Goal: Information Seeking & Learning: Learn about a topic

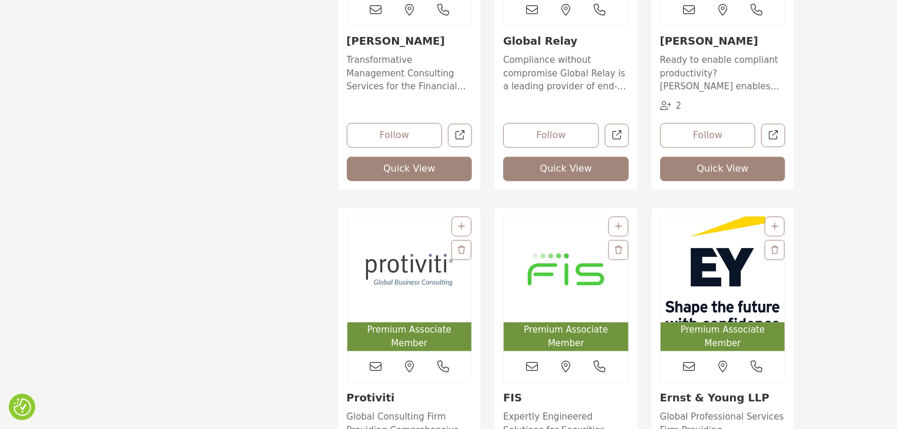
scroll to position [1175, 0]
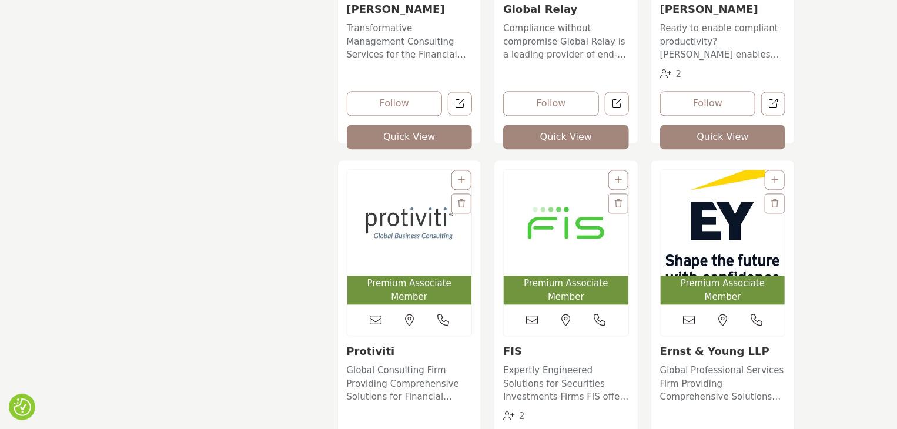
click at [727, 207] on img "Open Listing in new tab" at bounding box center [722, 223] width 125 height 106
click at [702, 345] on link "Ernst & Young LLP" at bounding box center [714, 351] width 109 height 12
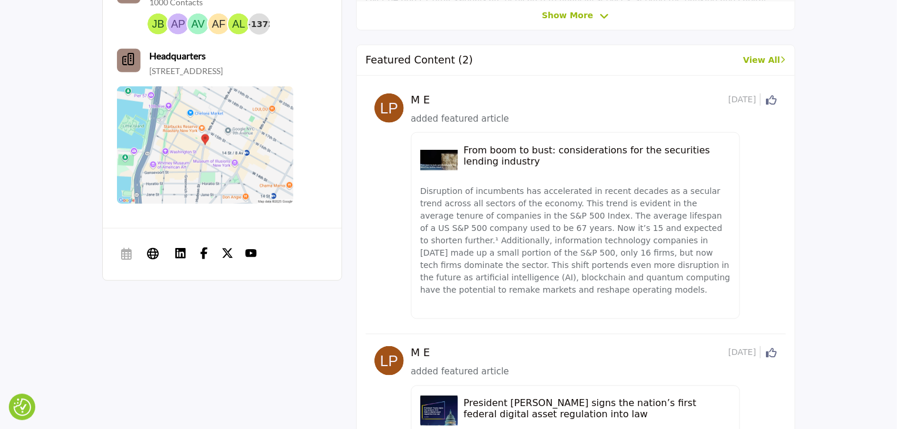
scroll to position [659, 0]
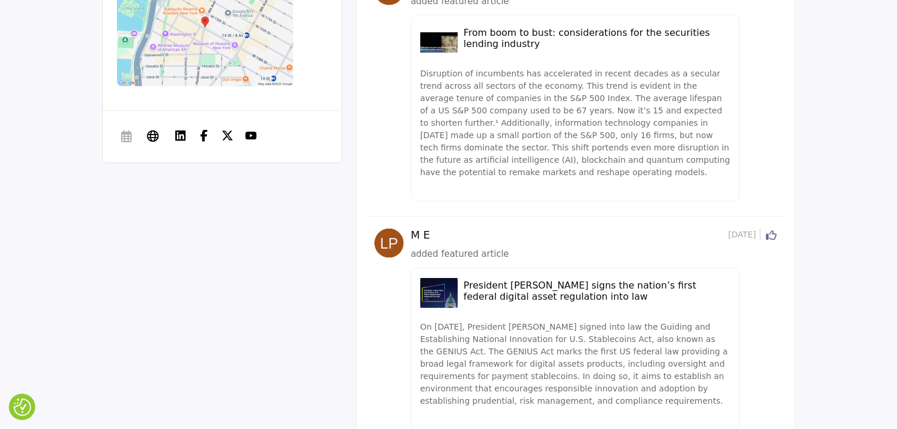
click at [508, 280] on h5 "President Trump signs the nation’s first federal digital asset regulation into …" at bounding box center [597, 291] width 267 height 22
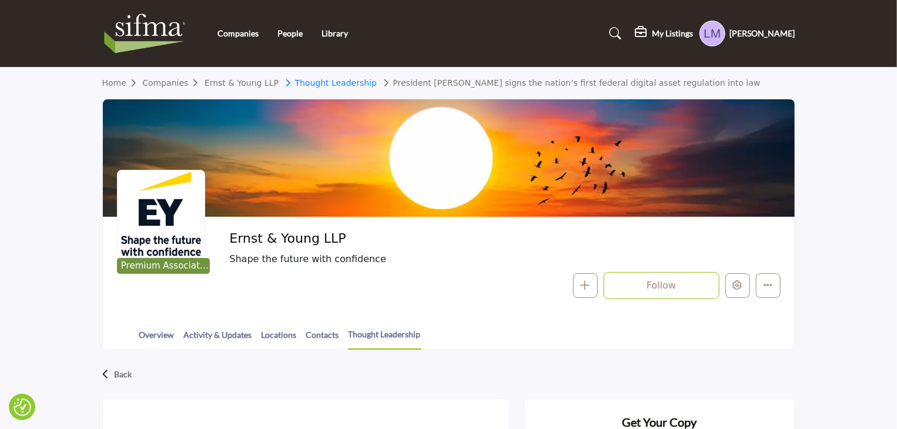
click at [316, 83] on link "Thought Leadership" at bounding box center [329, 82] width 96 height 9
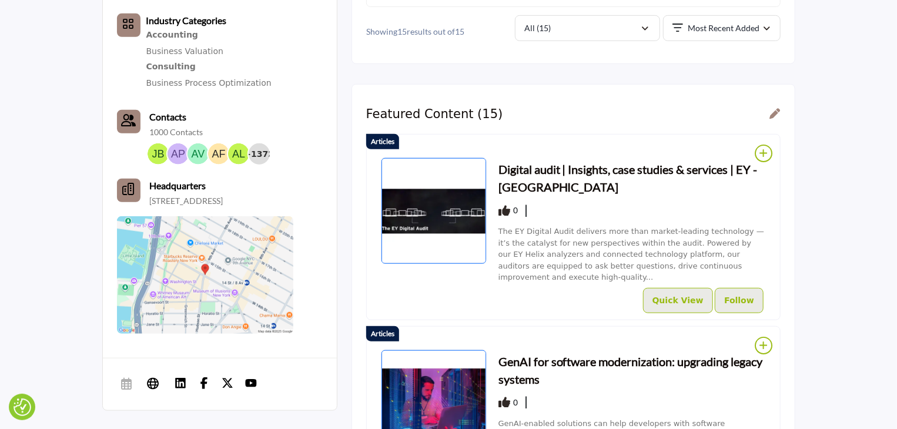
scroll to position [424, 0]
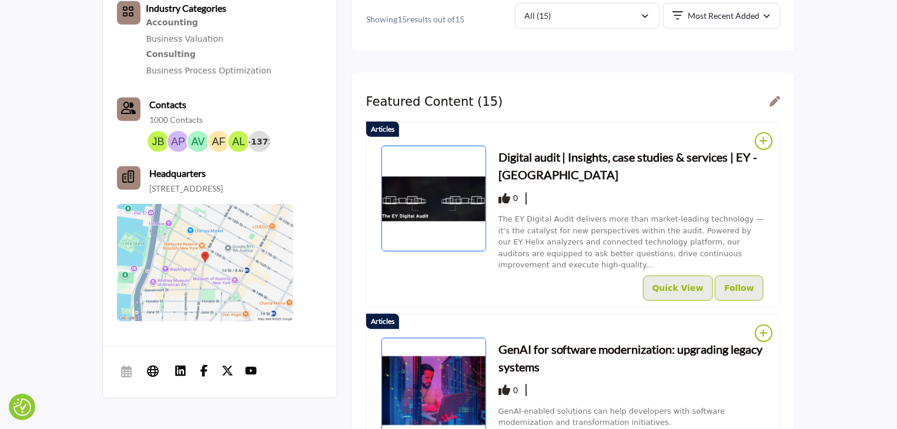
click at [558, 152] on h3 "Digital audit | Insights, case studies & services | EY - [GEOGRAPHIC_DATA]" at bounding box center [631, 165] width 267 height 35
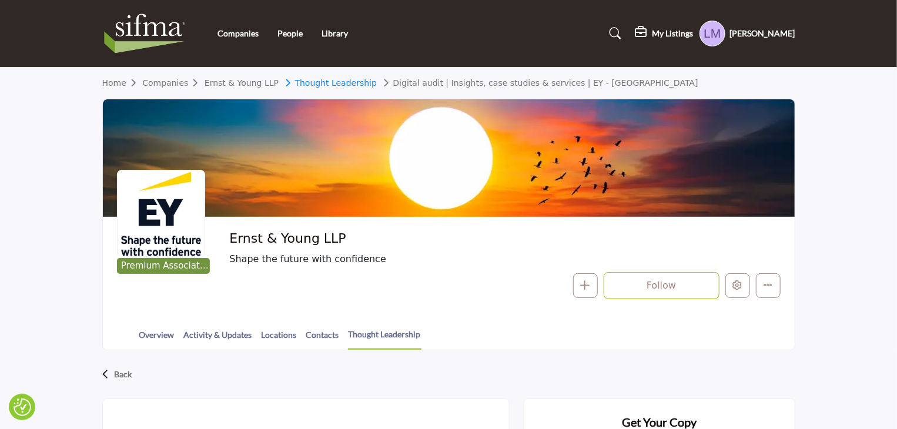
click at [338, 85] on link "Thought Leadership" at bounding box center [329, 82] width 96 height 9
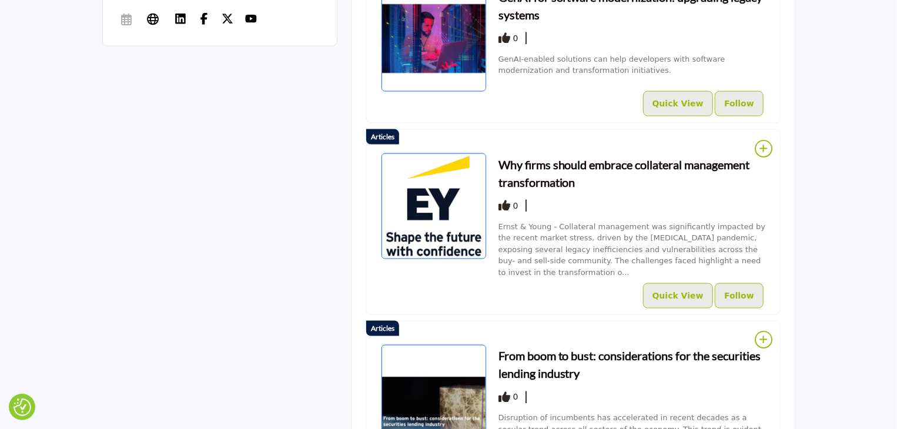
scroll to position [823, 0]
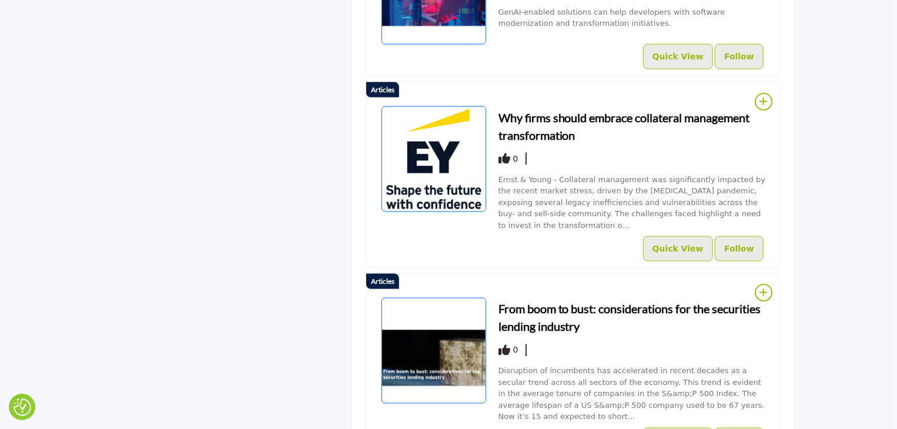
click at [556, 300] on h3 "From boom to bust: considerations for the securities lending industry" at bounding box center [631, 317] width 267 height 35
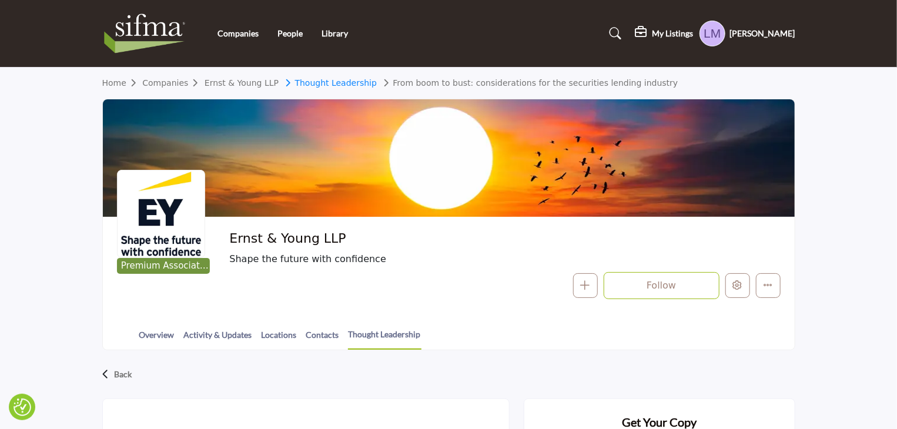
click at [327, 83] on link "Thought Leadership" at bounding box center [329, 82] width 96 height 9
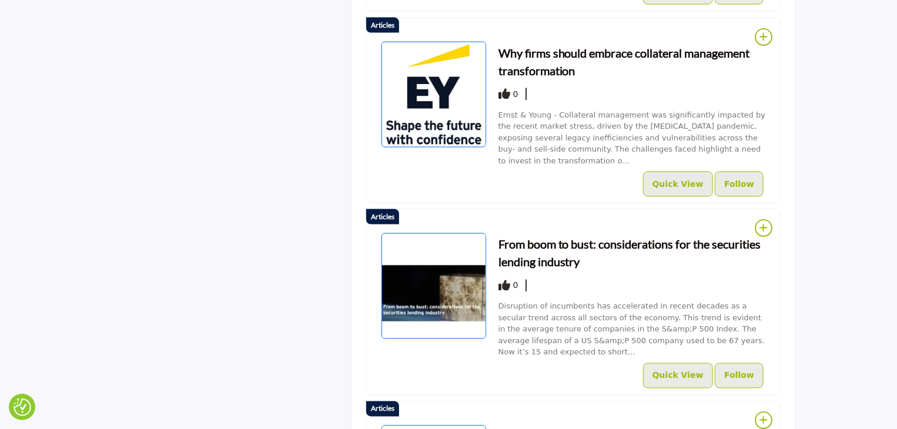
scroll to position [1070, 0]
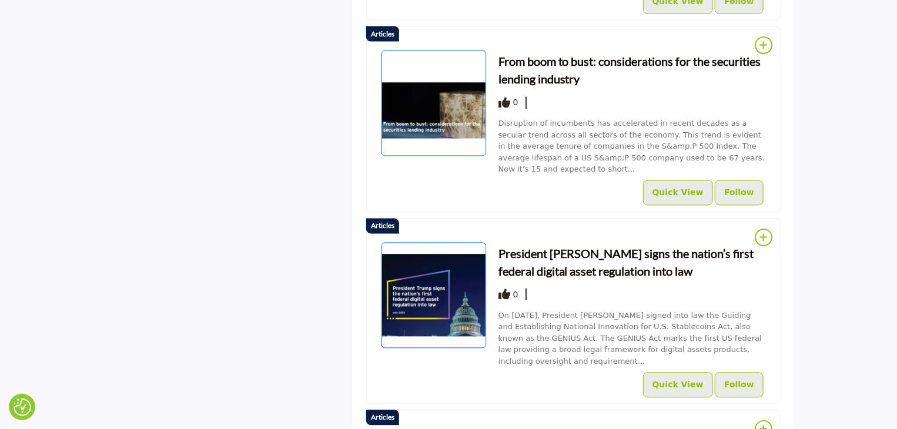
click at [545, 245] on h3 "President [PERSON_NAME] signs the nation’s first federal digital asset regulati…" at bounding box center [631, 262] width 267 height 35
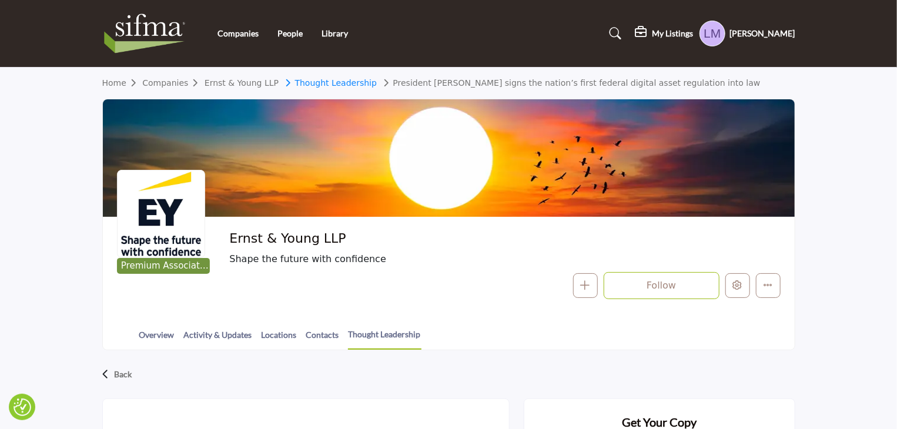
click at [306, 83] on link "Thought Leadership" at bounding box center [329, 82] width 96 height 9
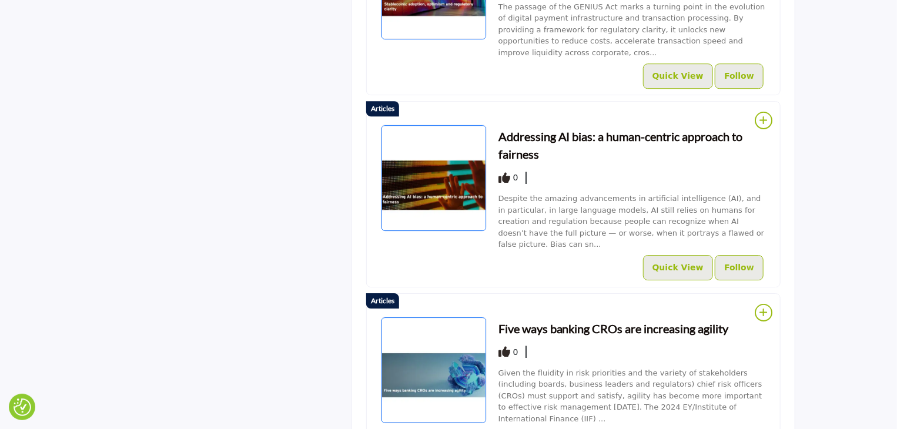
scroll to position [1817, 0]
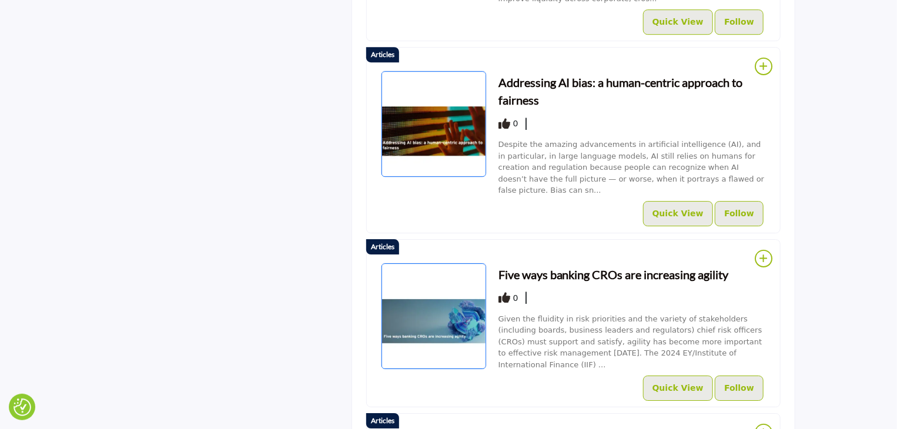
click at [531, 266] on h3 "Five ways banking CROs are increasing agility" at bounding box center [613, 275] width 230 height 18
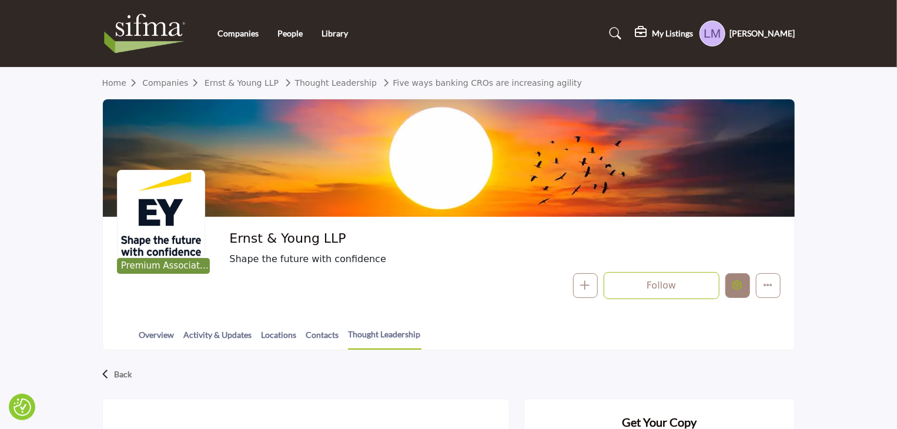
click at [743, 287] on button "Edit company" at bounding box center [737, 285] width 25 height 25
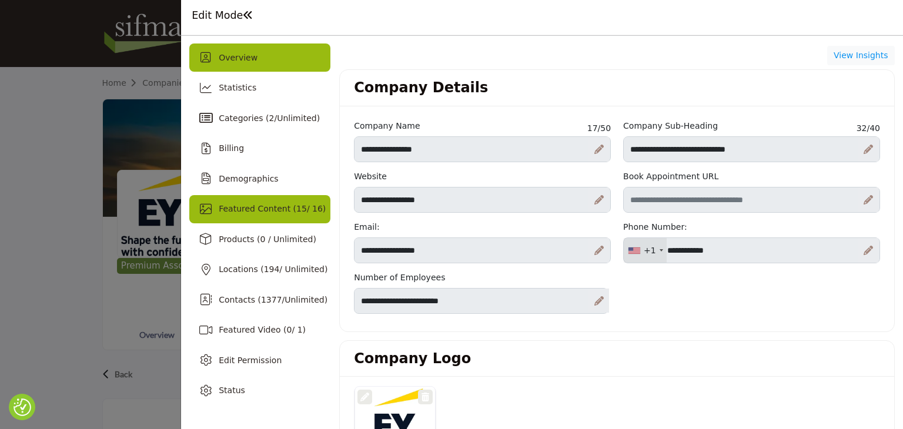
click at [296, 209] on span "15" at bounding box center [301, 208] width 11 height 9
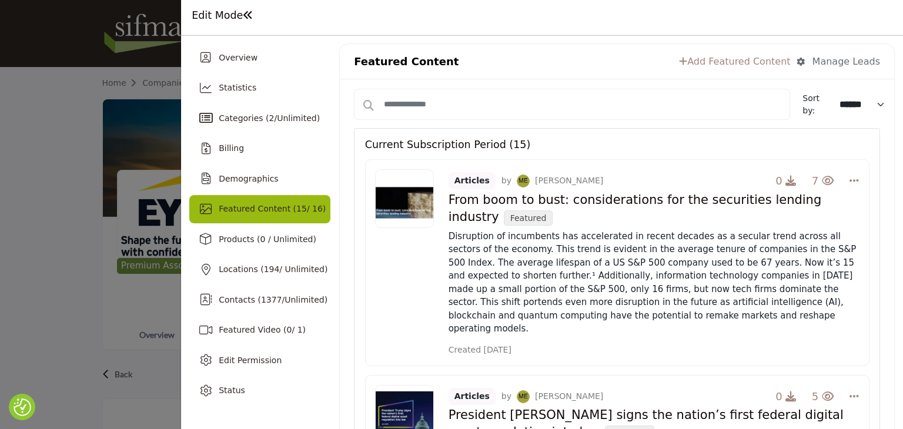
click at [58, 202] on div at bounding box center [451, 214] width 903 height 429
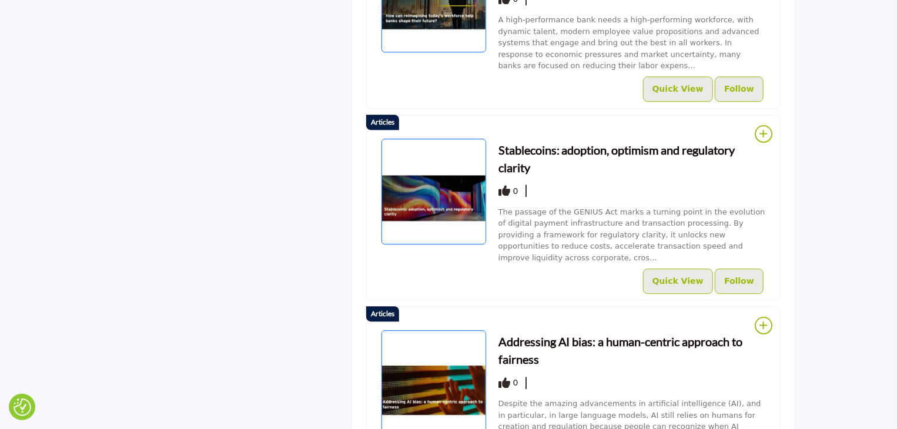
scroll to position [1587, 0]
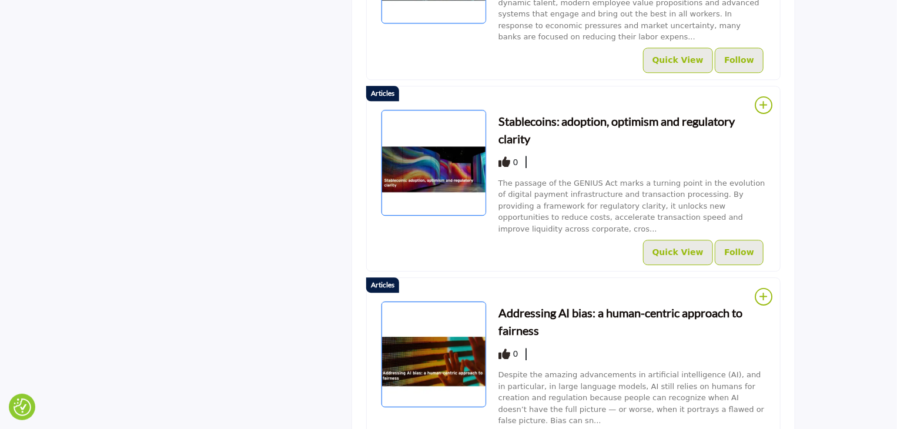
click at [551, 112] on h3 "Stablecoins: adoption, optimism and regulatory clarity" at bounding box center [631, 129] width 267 height 35
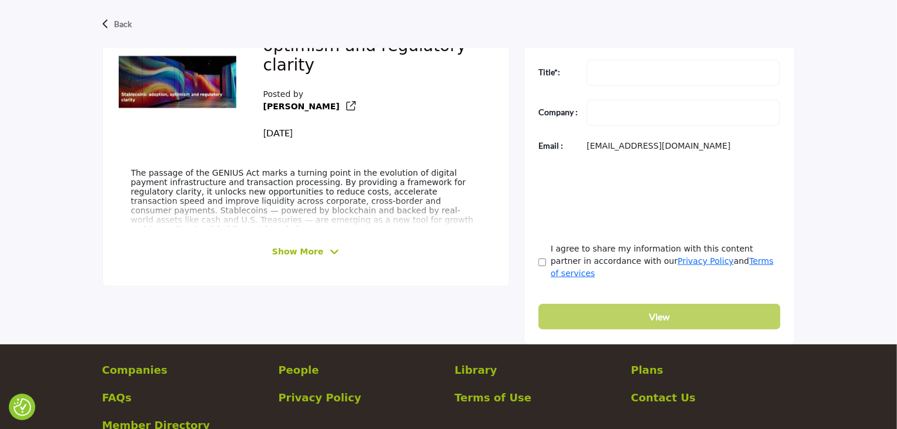
scroll to position [411, 0]
